Goal: Information Seeking & Learning: Understand process/instructions

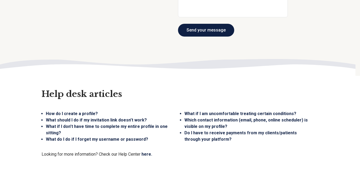
scroll to position [1384, 0]
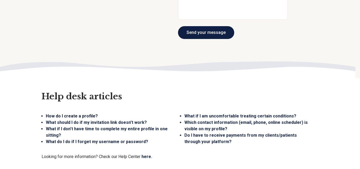
click at [89, 113] on link "How do I create a profile?" at bounding box center [72, 115] width 52 height 5
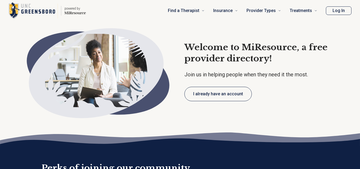
type textarea "*"
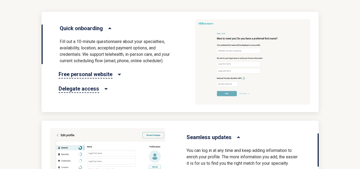
scroll to position [279, 0]
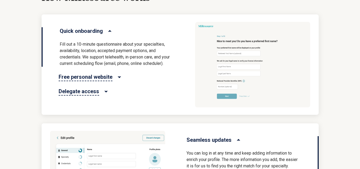
click at [93, 30] on span "Quick onboarding" at bounding box center [81, 30] width 43 height 7
click at [107, 30] on icon "Quick onboarding" at bounding box center [109, 30] width 5 height 5
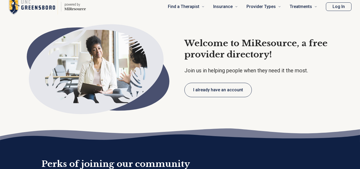
scroll to position [0, 0]
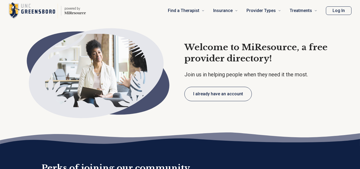
click at [331, 10] on button "Log In" at bounding box center [339, 10] width 26 height 9
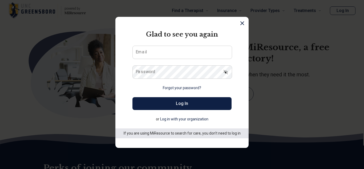
click at [241, 22] on icon "Dismiss" at bounding box center [242, 23] width 6 height 6
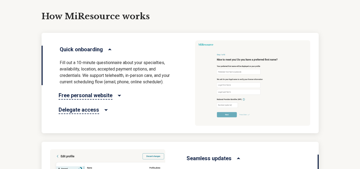
scroll to position [266, 0]
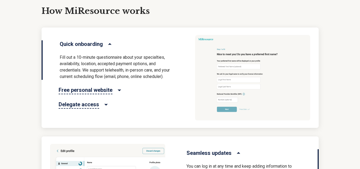
click at [109, 43] on icon "Quick onboarding" at bounding box center [109, 43] width 5 height 5
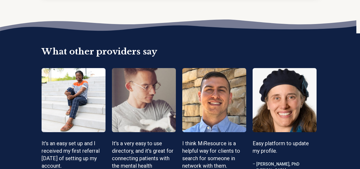
scroll to position [506, 0]
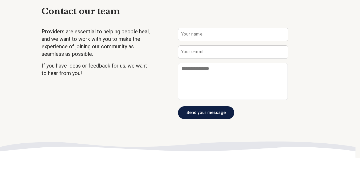
scroll to position [1384, 0]
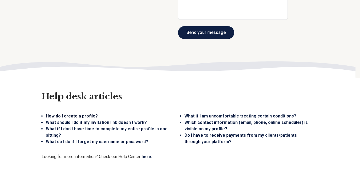
click at [83, 113] on link "How do I create a profile?" at bounding box center [72, 115] width 52 height 5
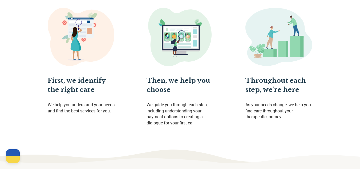
scroll to position [266, 0]
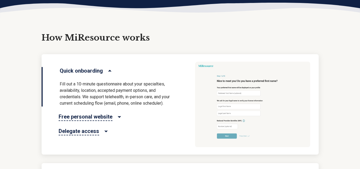
scroll to position [266, 0]
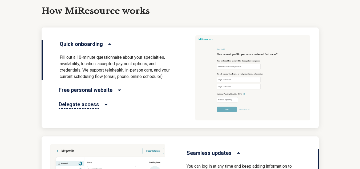
click at [98, 43] on span "Quick onboarding" at bounding box center [81, 43] width 43 height 7
click at [88, 89] on span "Free personal website" at bounding box center [86, 90] width 54 height 8
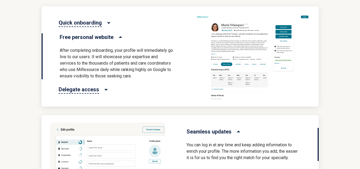
scroll to position [346, 0]
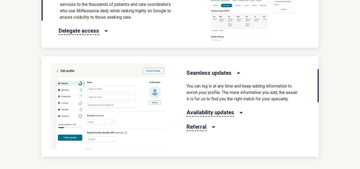
click at [229, 111] on span "Availability updates" at bounding box center [210, 112] width 48 height 8
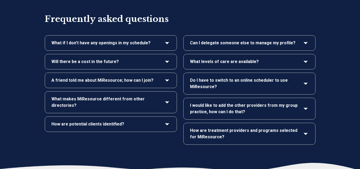
scroll to position [958, 0]
